Goal: Transaction & Acquisition: Purchase product/service

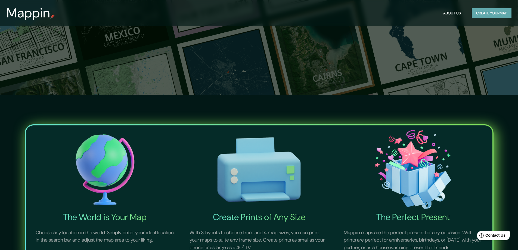
click at [491, 11] on button "Create your map" at bounding box center [491, 13] width 40 height 10
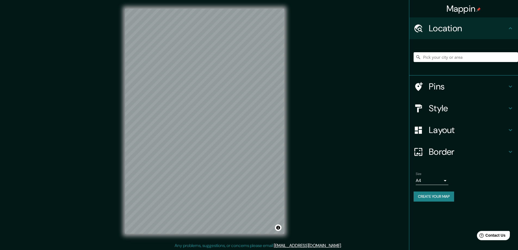
click at [445, 181] on body "Mappin Location Pins Style Layout Border Choose a border. Hint : you can make l…" at bounding box center [259, 125] width 518 height 250
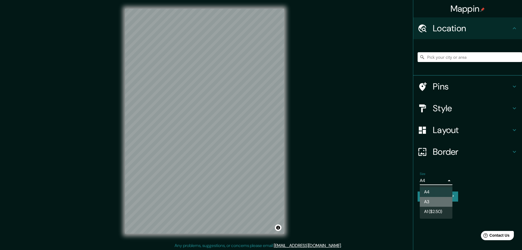
click at [428, 202] on li "A3" at bounding box center [435, 202] width 33 height 10
type input "a4"
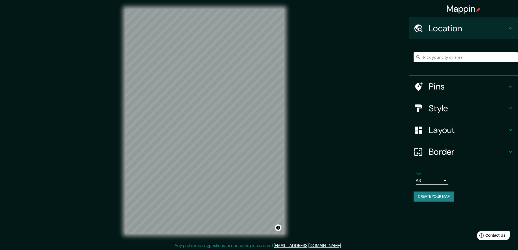
click at [467, 152] on h4 "Border" at bounding box center [467, 151] width 78 height 11
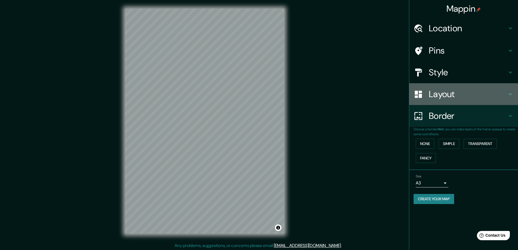
click at [451, 91] on h4 "Layout" at bounding box center [467, 94] width 78 height 11
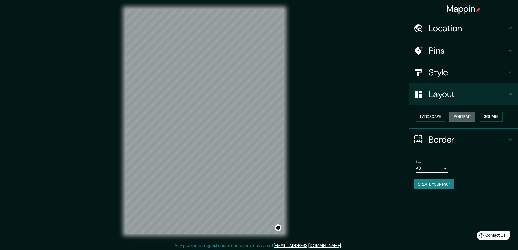
click at [472, 116] on button "Portrait" at bounding box center [462, 116] width 26 height 10
drag, startPoint x: 504, startPoint y: 118, endPoint x: 498, endPoint y: 116, distance: 5.9
click at [502, 118] on button "Square" at bounding box center [490, 116] width 23 height 10
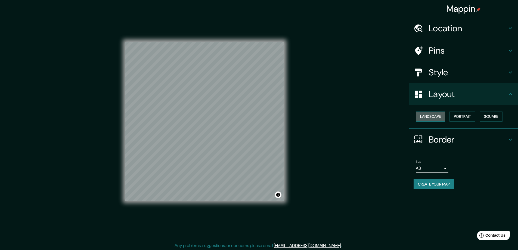
click at [431, 116] on button "Landscape" at bounding box center [429, 116] width 29 height 10
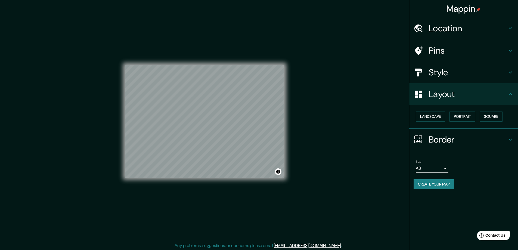
click at [469, 76] on h4 "Style" at bounding box center [467, 72] width 78 height 11
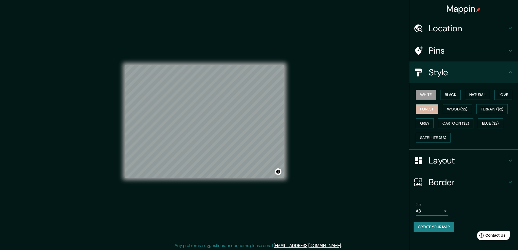
click at [428, 108] on button "Forest" at bounding box center [426, 109] width 23 height 10
click at [423, 121] on button "Grey" at bounding box center [424, 123] width 18 height 10
drag, startPoint x: 428, startPoint y: 97, endPoint x: 441, endPoint y: 95, distance: 12.3
click at [428, 96] on button "White" at bounding box center [425, 95] width 20 height 10
click at [487, 92] on button "Natural" at bounding box center [477, 95] width 25 height 10
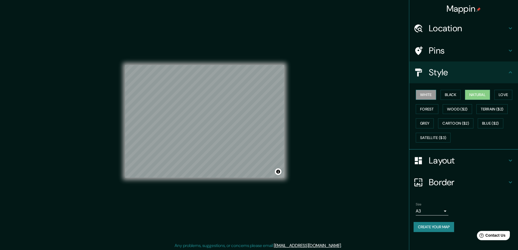
click at [420, 93] on button "White" at bounding box center [425, 95] width 20 height 10
click at [449, 94] on button "Black" at bounding box center [450, 95] width 20 height 10
click at [474, 93] on button "Natural" at bounding box center [477, 95] width 25 height 10
click at [499, 97] on button "Love" at bounding box center [503, 95] width 18 height 10
click at [432, 111] on button "Forest" at bounding box center [426, 109] width 23 height 10
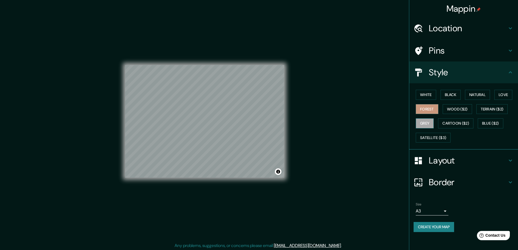
click at [426, 121] on button "Grey" at bounding box center [424, 123] width 18 height 10
click at [476, 94] on button "Natural" at bounding box center [477, 95] width 25 height 10
click at [321, 144] on div "Mappin Location Pins Style White Black Natural Love Forest Wood ($2) Terrain ($…" at bounding box center [259, 125] width 518 height 251
click at [440, 228] on button "Create your map" at bounding box center [433, 227] width 40 height 10
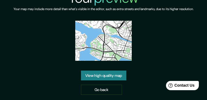
scroll to position [14, 0]
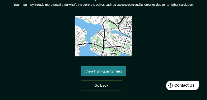
click at [114, 69] on link "View high quality map" at bounding box center [103, 71] width 45 height 10
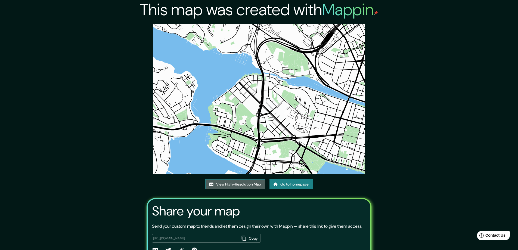
click at [232, 185] on link "View High-Resolution Map" at bounding box center [235, 184] width 60 height 10
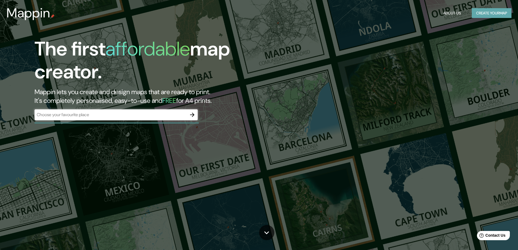
click at [496, 17] on button "Create your map" at bounding box center [491, 13] width 40 height 10
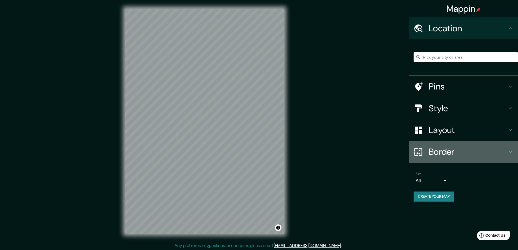
click at [484, 149] on h4 "Border" at bounding box center [467, 151] width 78 height 11
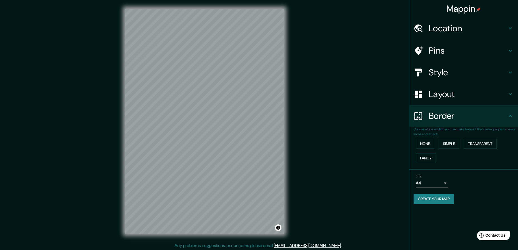
click at [490, 114] on h4 "Border" at bounding box center [467, 115] width 78 height 11
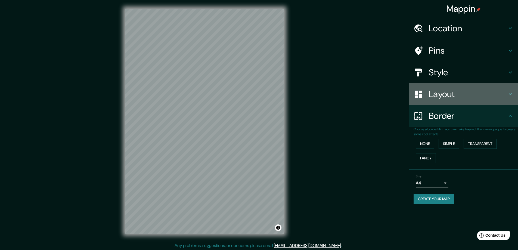
click at [490, 97] on h4 "Layout" at bounding box center [467, 94] width 78 height 11
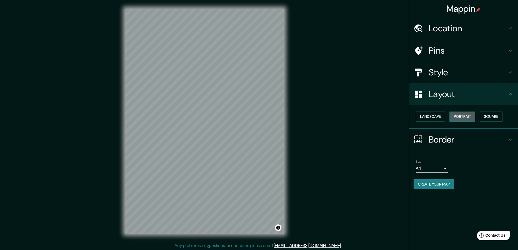
click at [460, 115] on button "Portrait" at bounding box center [462, 116] width 26 height 10
click at [435, 116] on button "Landscape" at bounding box center [429, 116] width 29 height 10
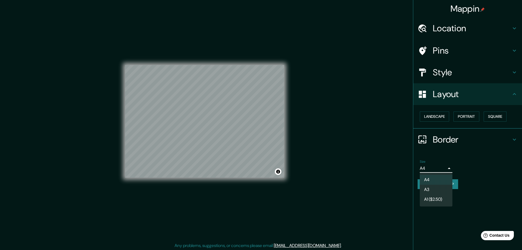
click at [434, 170] on body "Mappin Location Pins Style Layout Landscape Portrait Square Border Choose a bor…" at bounding box center [261, 125] width 522 height 250
click at [432, 186] on li "A3" at bounding box center [435, 189] width 33 height 10
type input "a4"
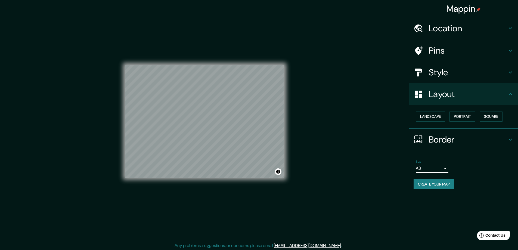
click at [446, 72] on h4 "Style" at bounding box center [467, 72] width 78 height 11
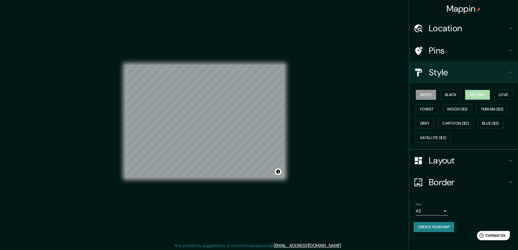
click at [479, 95] on button "Natural" at bounding box center [477, 95] width 25 height 10
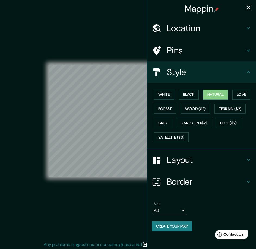
click at [247, 6] on icon "button" at bounding box center [249, 8] width 4 height 4
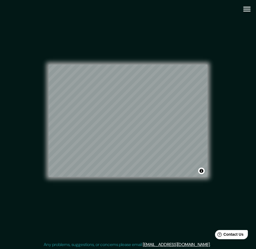
click at [231, 94] on div "© Mapbox © OpenStreetMap Improve this map" at bounding box center [128, 121] width 231 height 224
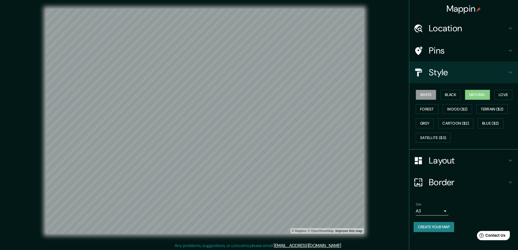
click at [420, 96] on button "White" at bounding box center [425, 95] width 20 height 10
click at [451, 95] on button "Black" at bounding box center [450, 95] width 20 height 10
click at [426, 108] on button "Forest" at bounding box center [426, 109] width 23 height 10
click at [422, 123] on button "Grey" at bounding box center [424, 123] width 18 height 10
click at [440, 92] on button "Black" at bounding box center [450, 95] width 20 height 10
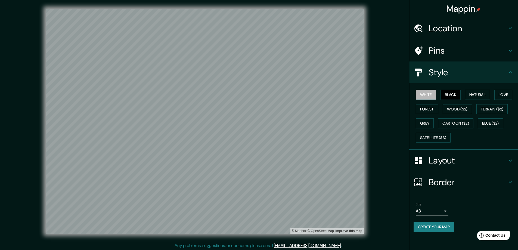
click at [425, 94] on button "White" at bounding box center [425, 95] width 20 height 10
click at [482, 95] on button "Natural" at bounding box center [477, 95] width 25 height 10
click at [447, 227] on button "Create your map" at bounding box center [433, 227] width 40 height 10
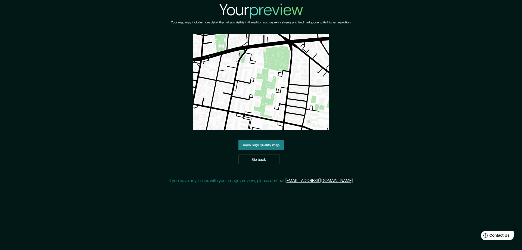
click at [259, 142] on link "View high quality map" at bounding box center [260, 145] width 45 height 10
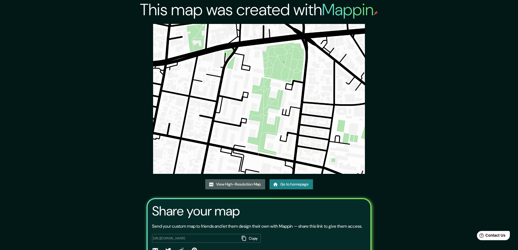
click at [239, 185] on link "View High-Resolution Map" at bounding box center [235, 184] width 60 height 10
